Goal: Find specific page/section: Find specific page/section

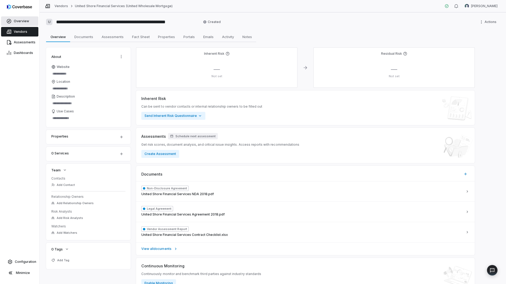
click at [23, 21] on span "Overview" at bounding box center [21, 21] width 15 height 4
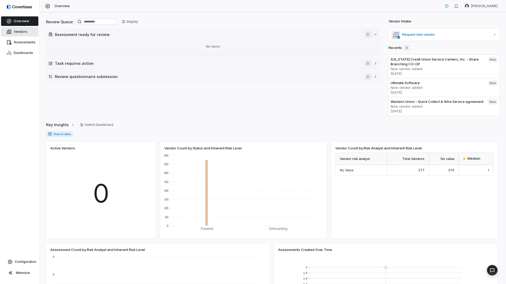
click at [24, 30] on span "Vendors" at bounding box center [20, 32] width 13 height 4
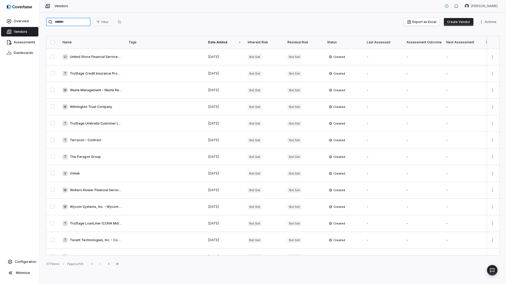
click at [70, 22] on input "search" at bounding box center [68, 22] width 44 height 8
click at [78, 21] on input "search" at bounding box center [68, 22] width 44 height 8
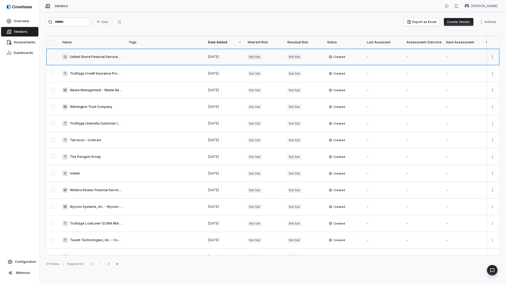
click at [89, 55] on link at bounding box center [92, 57] width 66 height 16
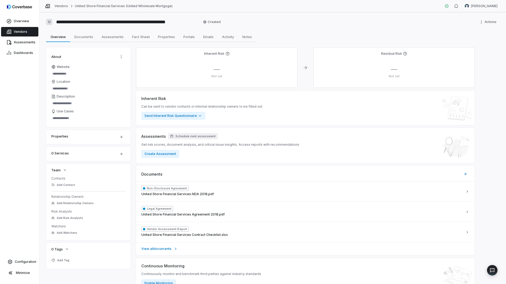
type textarea "*"
